Goal: Ask a question

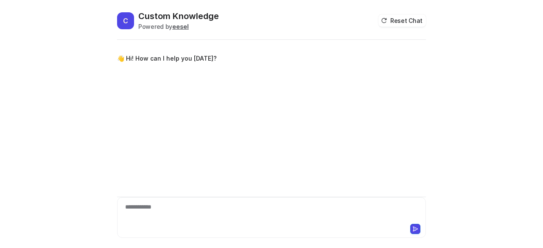
click at [258, 217] on div "**********" at bounding box center [271, 213] width 305 height 20
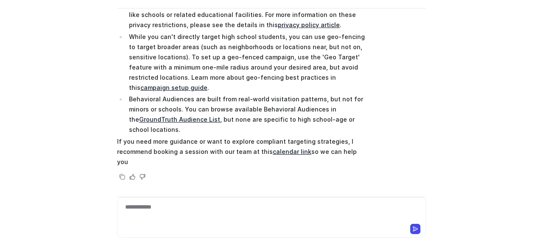
scroll to position [141, 0]
click at [193, 120] on link "GroundTruth Audience List" at bounding box center [179, 119] width 81 height 7
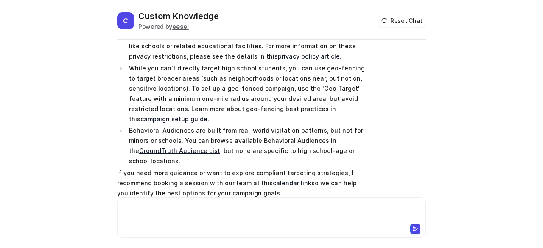
click at [204, 217] on div at bounding box center [271, 213] width 305 height 20
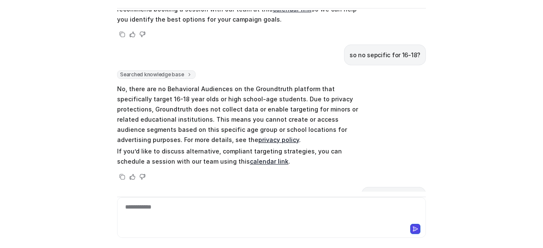
scroll to position [254, 0]
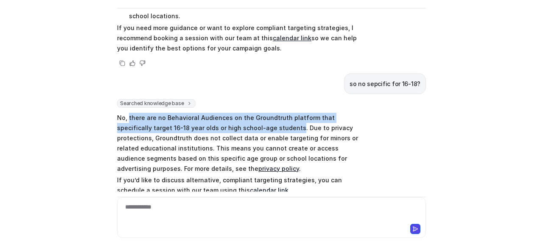
drag, startPoint x: 126, startPoint y: 117, endPoint x: 257, endPoint y: 124, distance: 130.4
click at [257, 124] on p "No, there are no Behavioral Audiences on the Groundtruth platform that specific…" at bounding box center [241, 143] width 248 height 61
copy p "there are no Behavioral Audiences on the Groundtruth platform that specifically…"
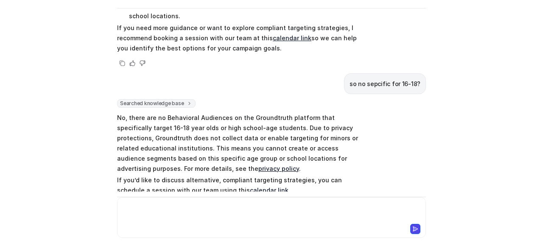
click at [217, 214] on div at bounding box center [271, 213] width 305 height 20
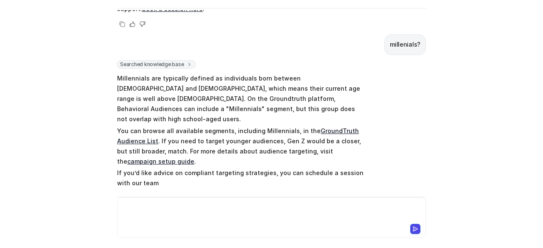
scroll to position [600, 0]
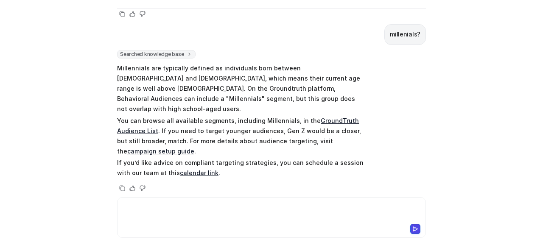
click at [212, 216] on div at bounding box center [271, 213] width 305 height 20
